Goal: Check status: Check status

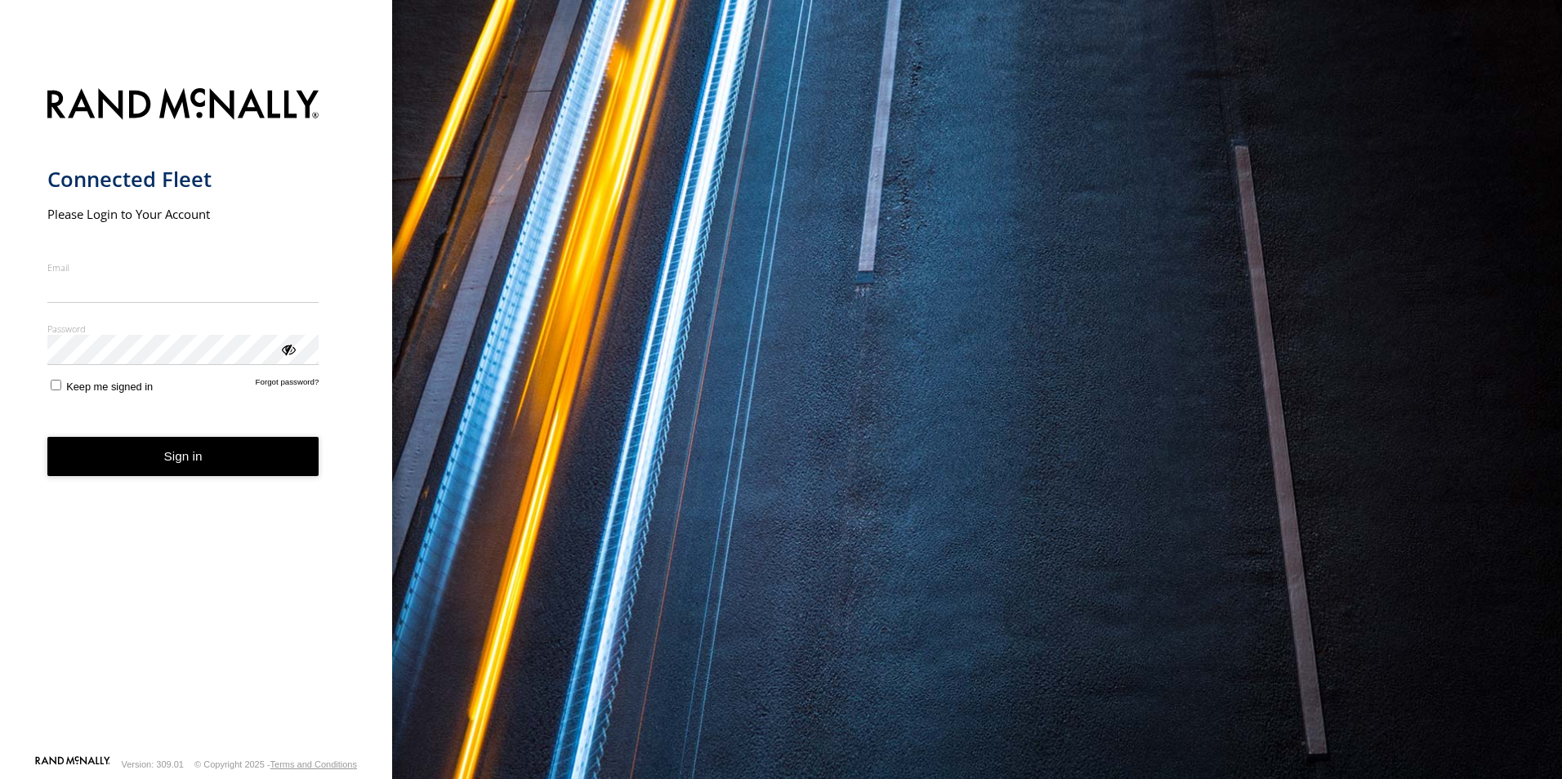
type input "**********"
click at [0, 779] on nordpass-portal at bounding box center [0, 779] width 0 height 0
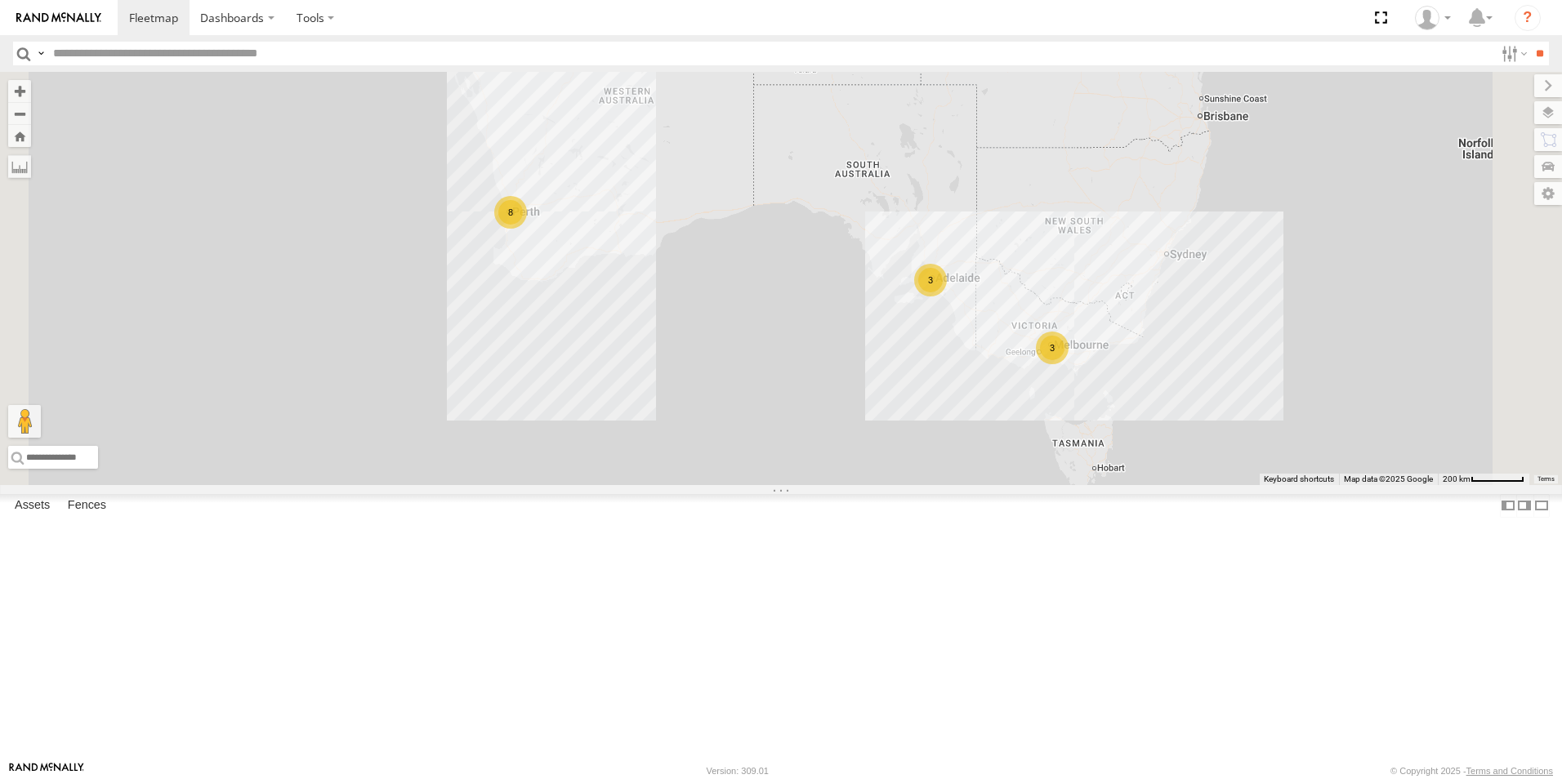
click at [947, 297] on div "3" at bounding box center [930, 280] width 33 height 33
